Goal: Task Accomplishment & Management: Manage account settings

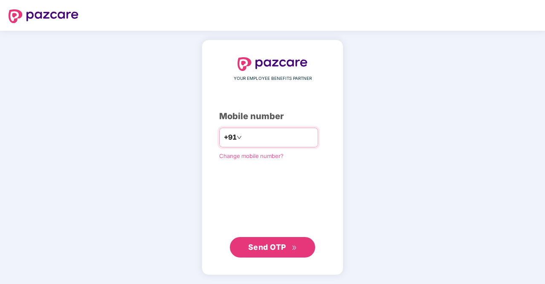
click at [249, 131] on input "number" at bounding box center [279, 138] width 70 height 14
type input "**********"
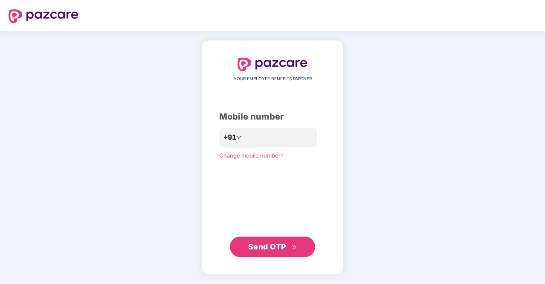
click at [264, 247] on span "Send OTP" at bounding box center [267, 246] width 38 height 9
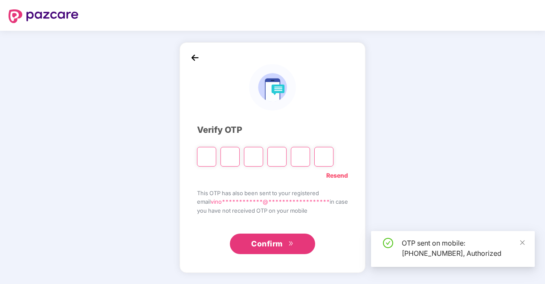
type input "*"
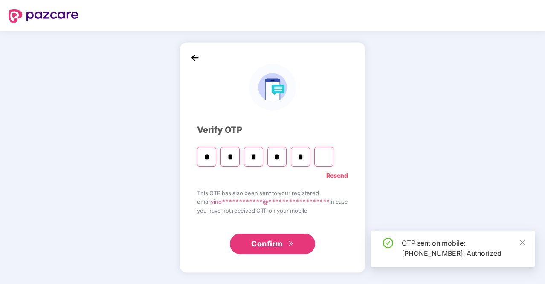
type input "*"
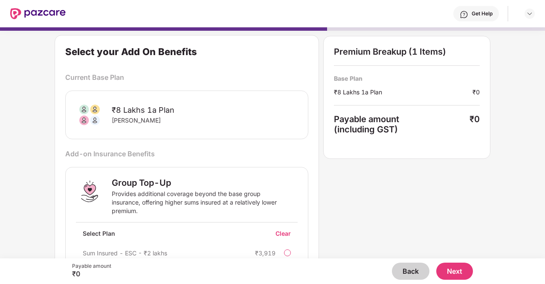
click at [453, 268] on button "Next" at bounding box center [455, 270] width 37 height 17
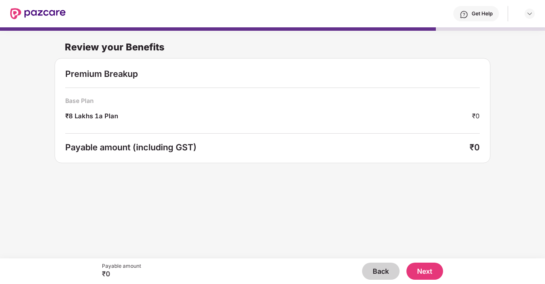
click at [419, 268] on button "Next" at bounding box center [425, 270] width 37 height 17
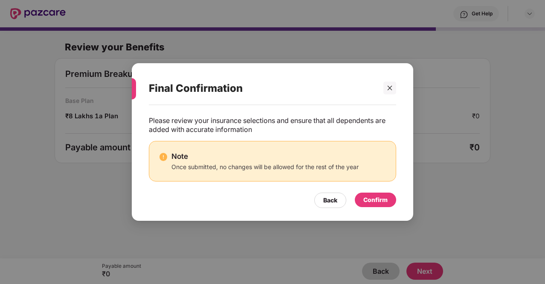
click at [371, 198] on div "Confirm" at bounding box center [376, 199] width 24 height 9
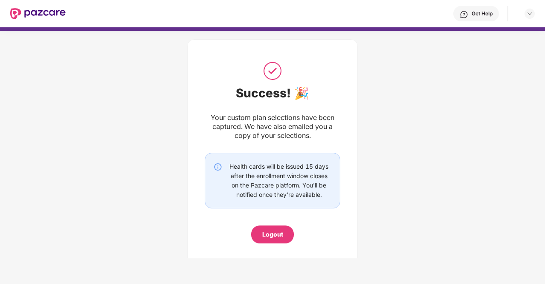
click at [277, 236] on div "Logout" at bounding box center [272, 234] width 21 height 9
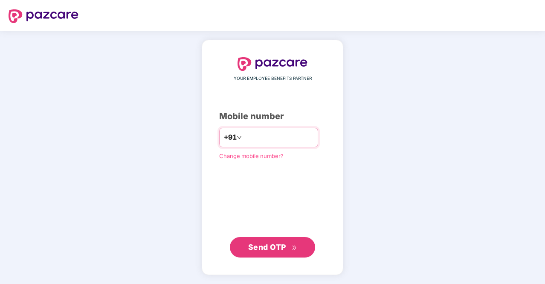
click at [244, 133] on input "number" at bounding box center [279, 138] width 70 height 14
type input "**********"
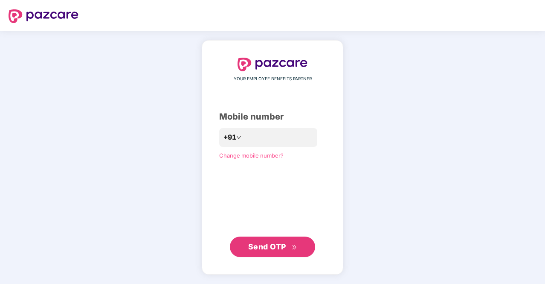
click at [269, 251] on span "Send OTP" at bounding box center [272, 247] width 49 height 12
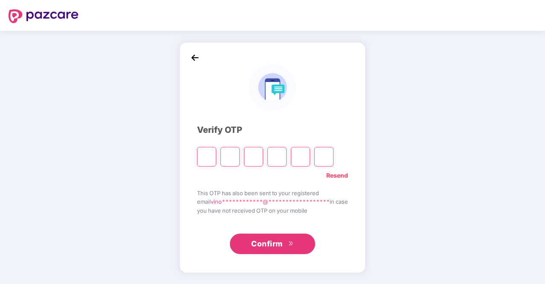
type input "*"
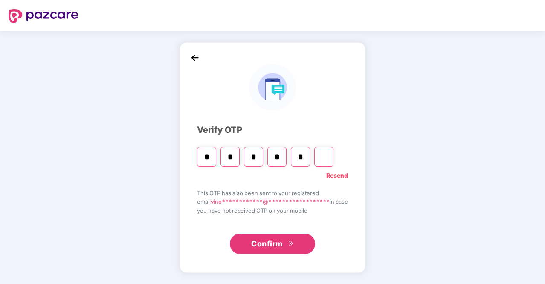
type input "*"
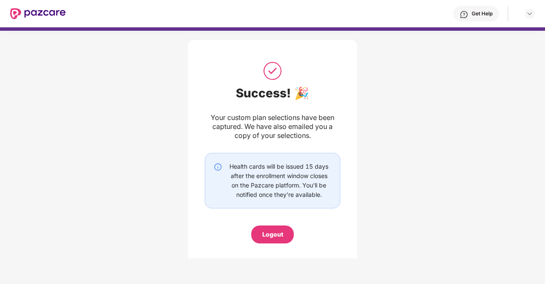
click at [280, 234] on div "Logout" at bounding box center [272, 234] width 21 height 9
